Goal: Information Seeking & Learning: Learn about a topic

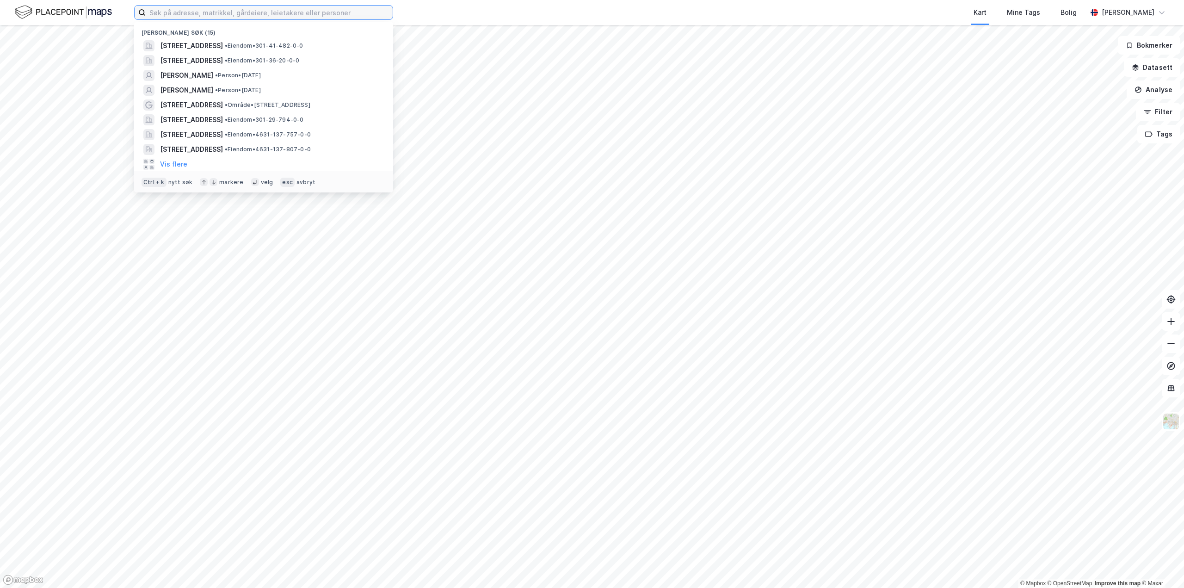
click at [334, 16] on input at bounding box center [269, 13] width 247 height 14
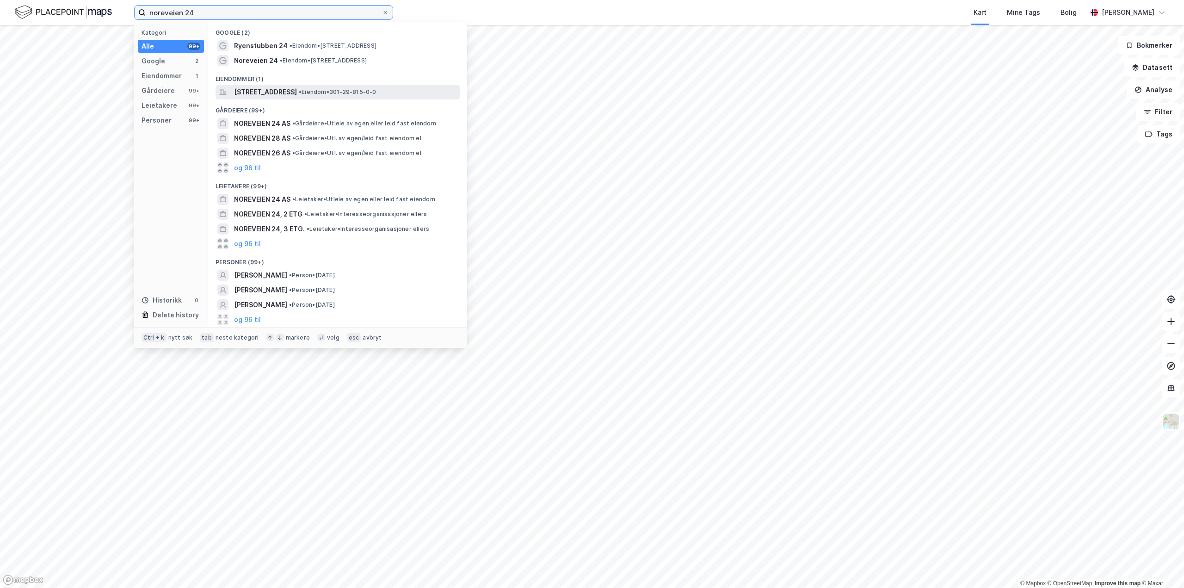
type input "noreveien 24"
click at [279, 97] on span "[STREET_ADDRESS]" at bounding box center [265, 92] width 63 height 11
